Goal: Find contact information

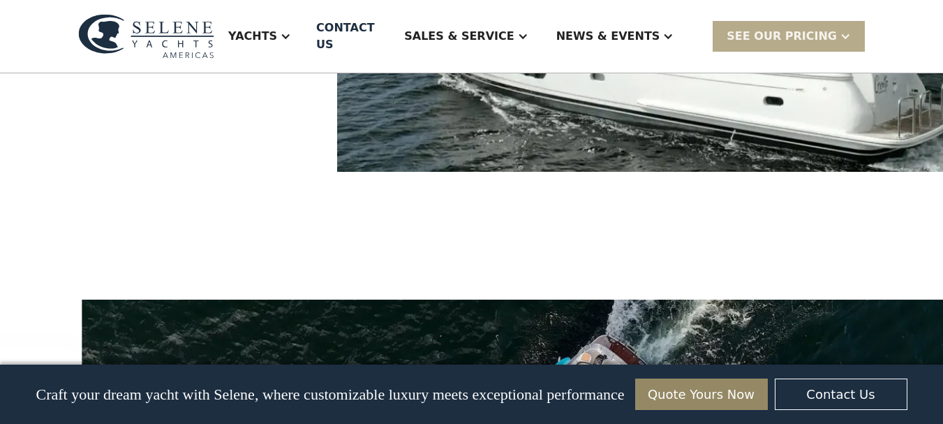
scroll to position [1535, 0]
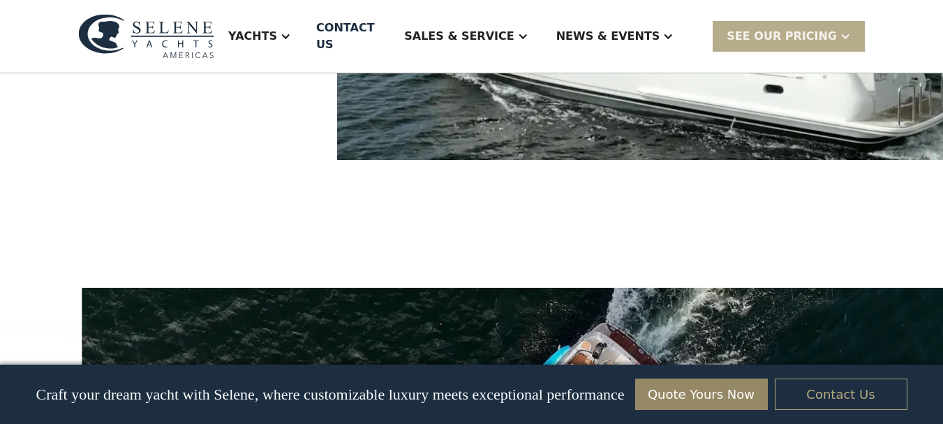
click at [842, 389] on link "Contact Us" at bounding box center [841, 393] width 133 height 31
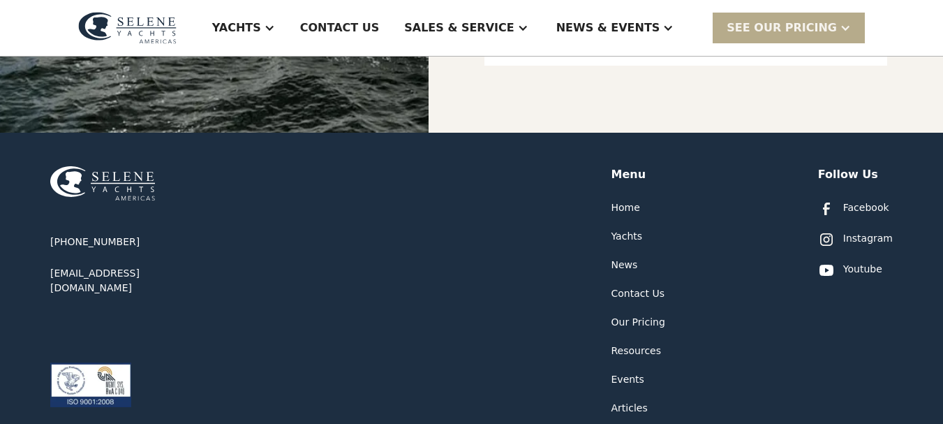
scroll to position [768, 0]
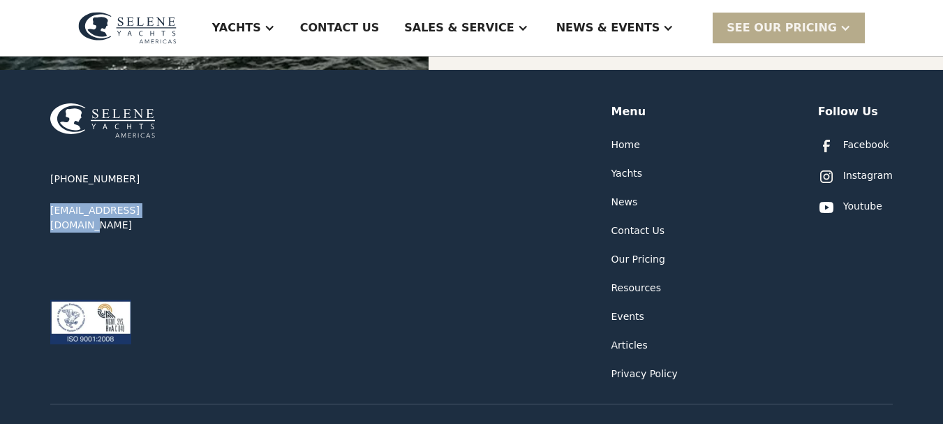
drag, startPoint x: 169, startPoint y: 211, endPoint x: 48, endPoint y: 207, distance: 120.8
click at [48, 207] on div "[PHONE_NUMBER] [EMAIL_ADDRESS][DOMAIN_NAME] Menu Home Yachts News Contact Us Ou…" at bounding box center [471, 278] width 943 height 416
